Goal: Find specific page/section: Find specific page/section

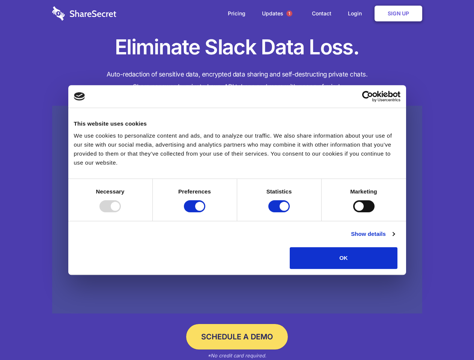
click at [121, 212] on div at bounding box center [109, 206] width 21 height 12
click at [205, 212] on input "Preferences" at bounding box center [194, 206] width 21 height 12
checkbox input "false"
click at [280, 212] on input "Statistics" at bounding box center [278, 206] width 21 height 12
checkbox input "false"
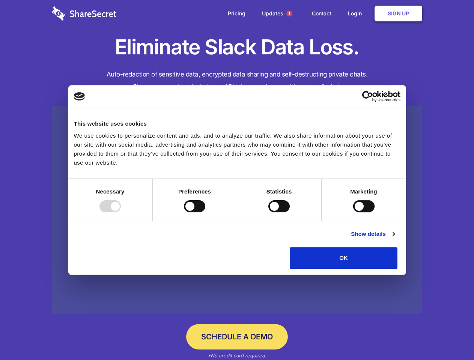
click at [353, 212] on input "Marketing" at bounding box center [363, 206] width 21 height 12
checkbox input "true"
click at [394, 239] on link "Show details" at bounding box center [373, 234] width 44 height 9
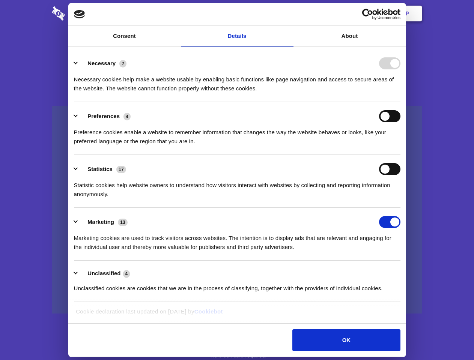
click at [404, 272] on ul "Necessary 7 Necessary cookies help make a website usable by enabling basic func…" at bounding box center [237, 175] width 334 height 253
click at [289, 14] on span "1" at bounding box center [289, 14] width 6 height 6
